Goal: Information Seeking & Learning: Learn about a topic

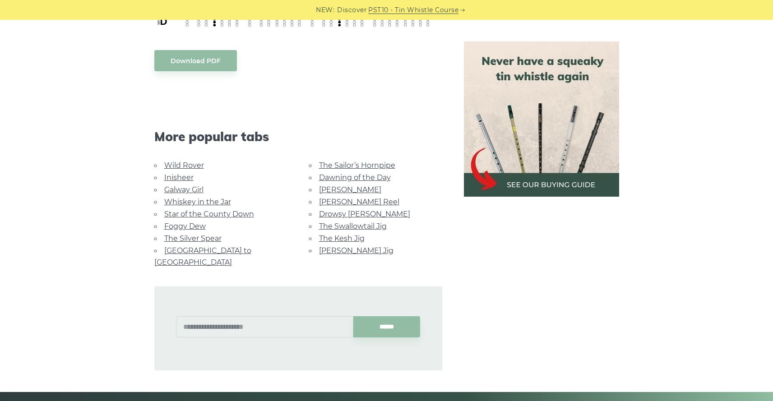
scroll to position [410, 0]
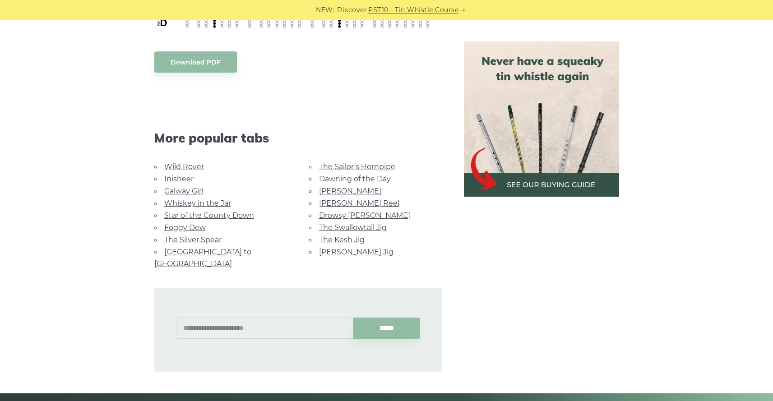
click at [198, 168] on link "Wild Rover" at bounding box center [184, 166] width 40 height 9
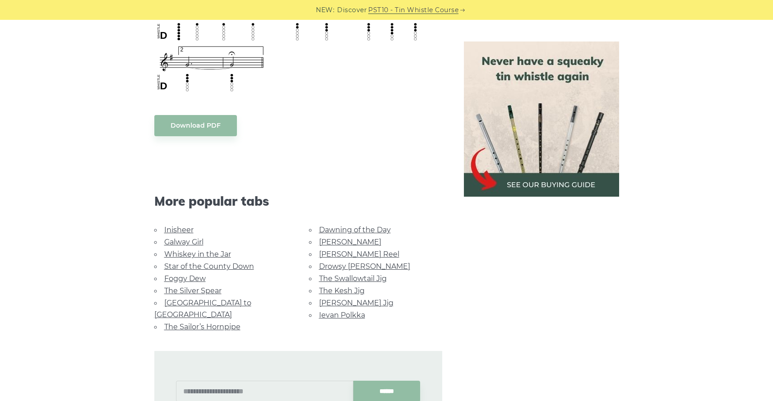
scroll to position [741, 0]
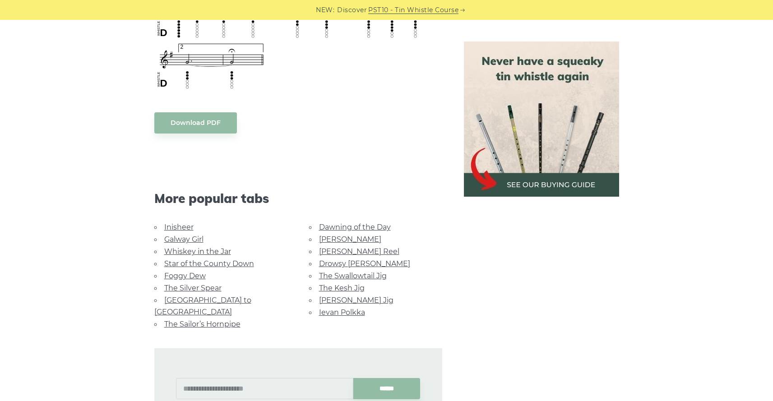
click at [179, 248] on link "Whiskey in the Jar" at bounding box center [197, 251] width 67 height 9
